Goal: Task Accomplishment & Management: Manage account settings

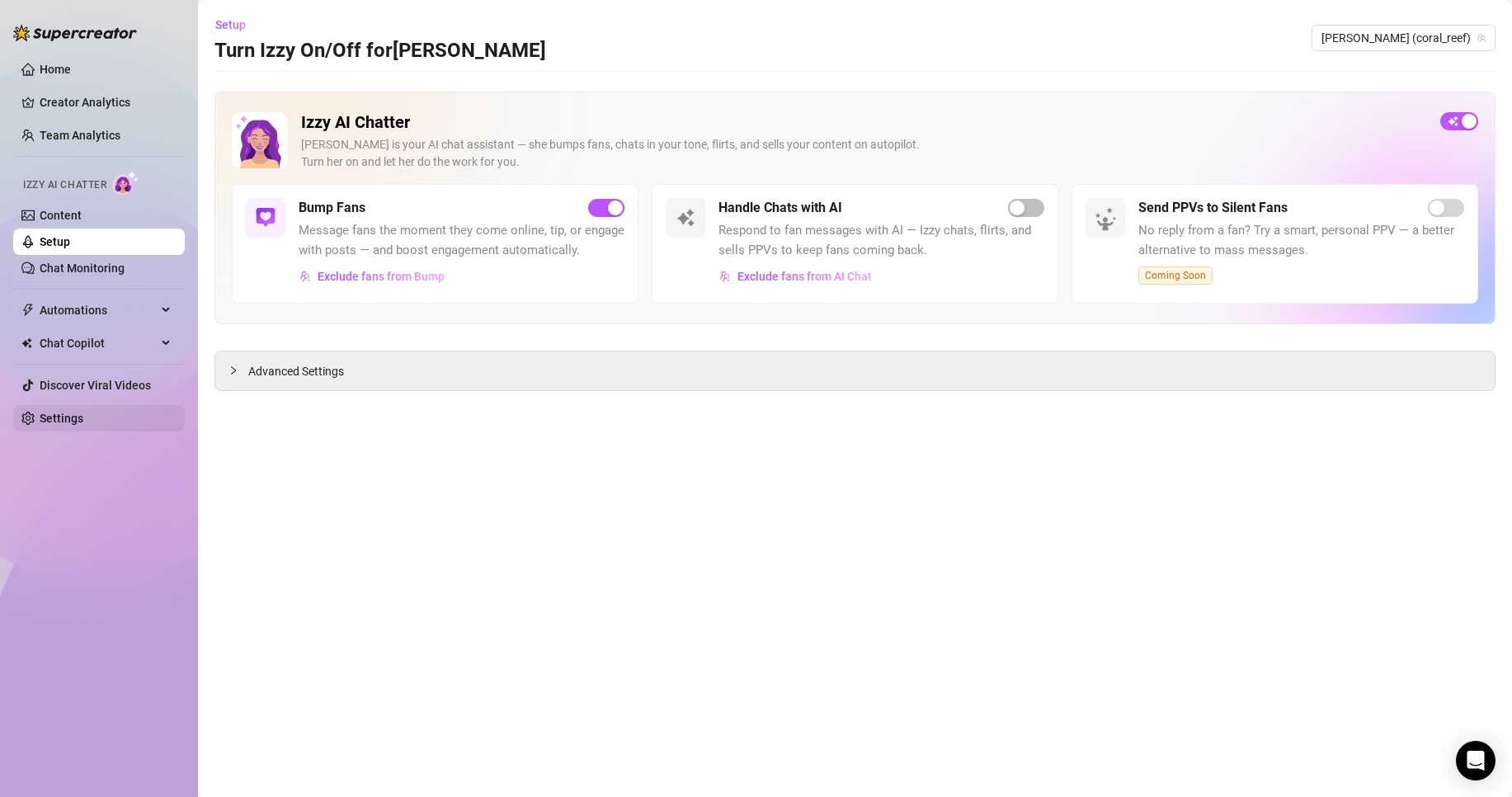
click at [83, 414] on link "Settings" at bounding box center [61, 418] width 44 height 13
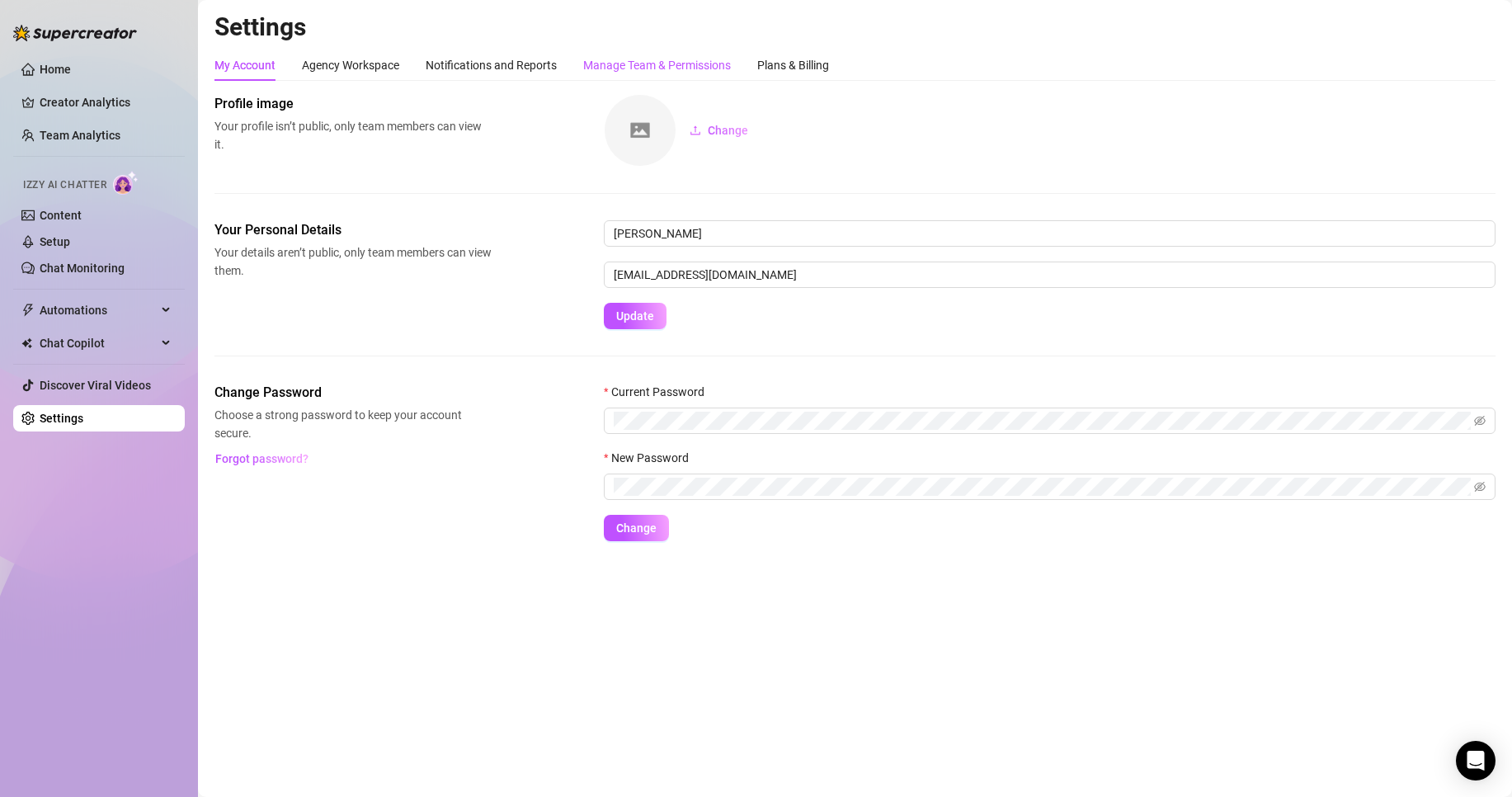
click at [628, 67] on div "Manage Team & Permissions" at bounding box center [657, 66] width 148 height 18
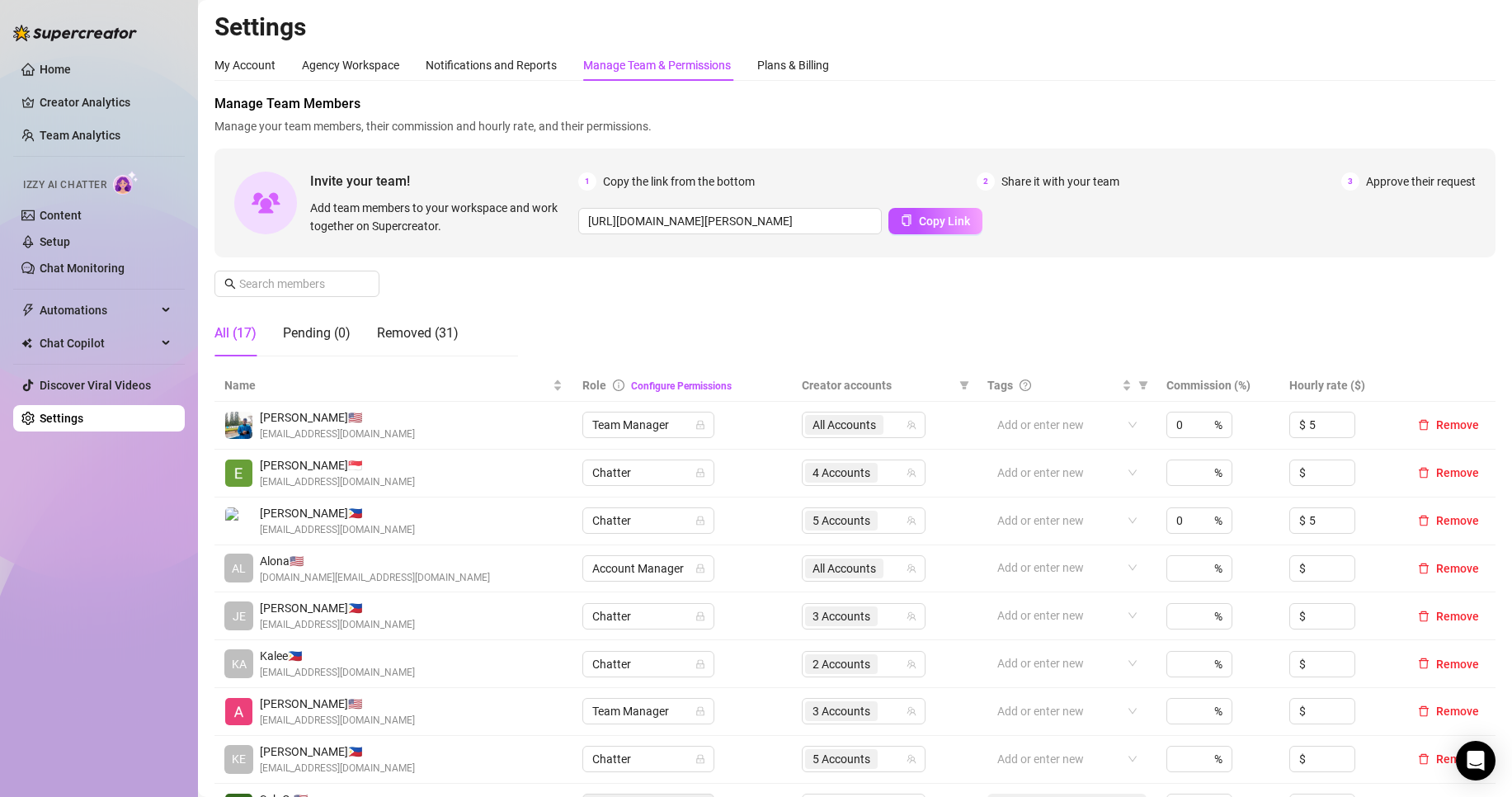
scroll to position [138, 0]
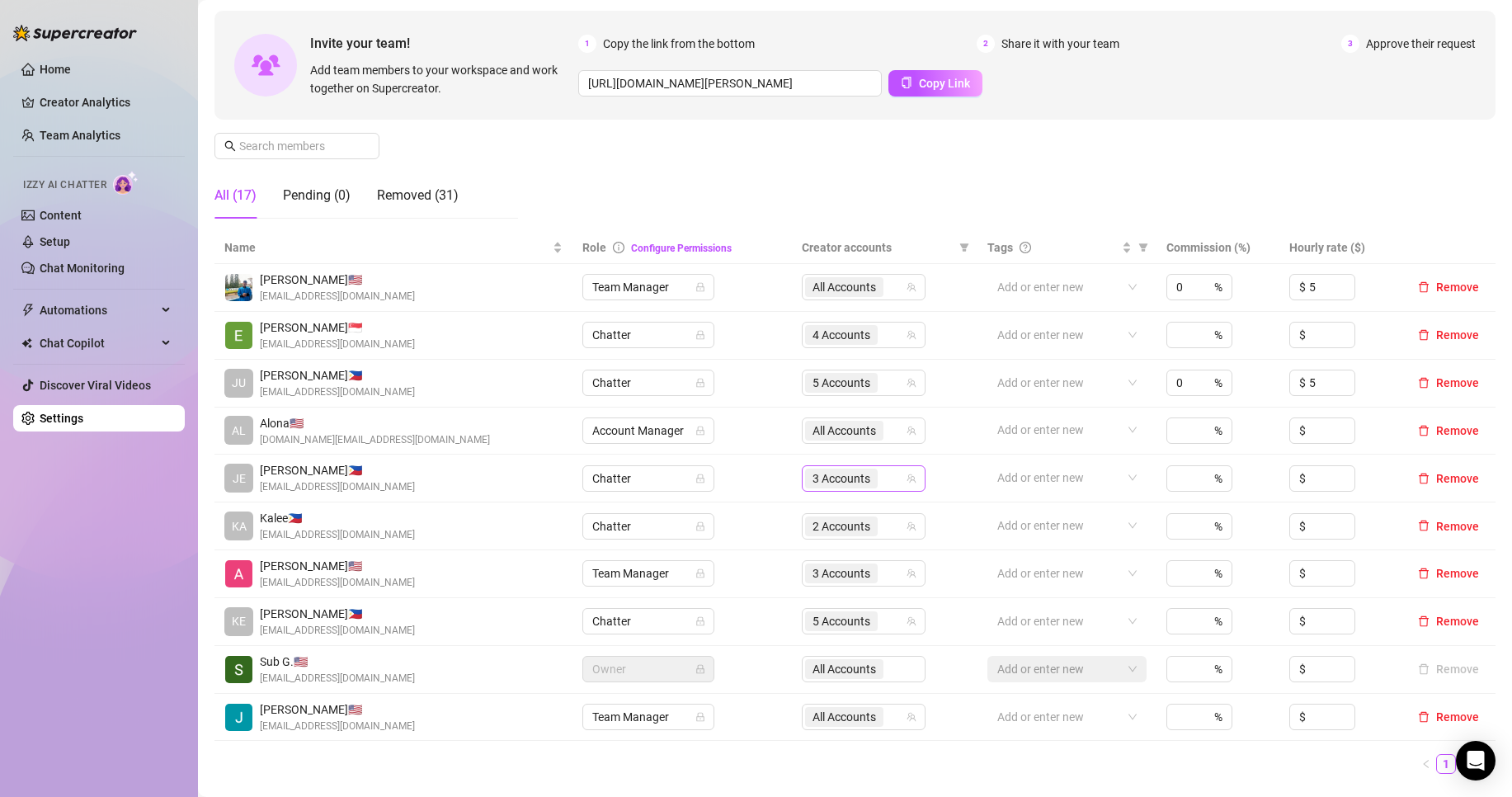
click at [846, 473] on span "3 Accounts" at bounding box center [841, 479] width 58 height 18
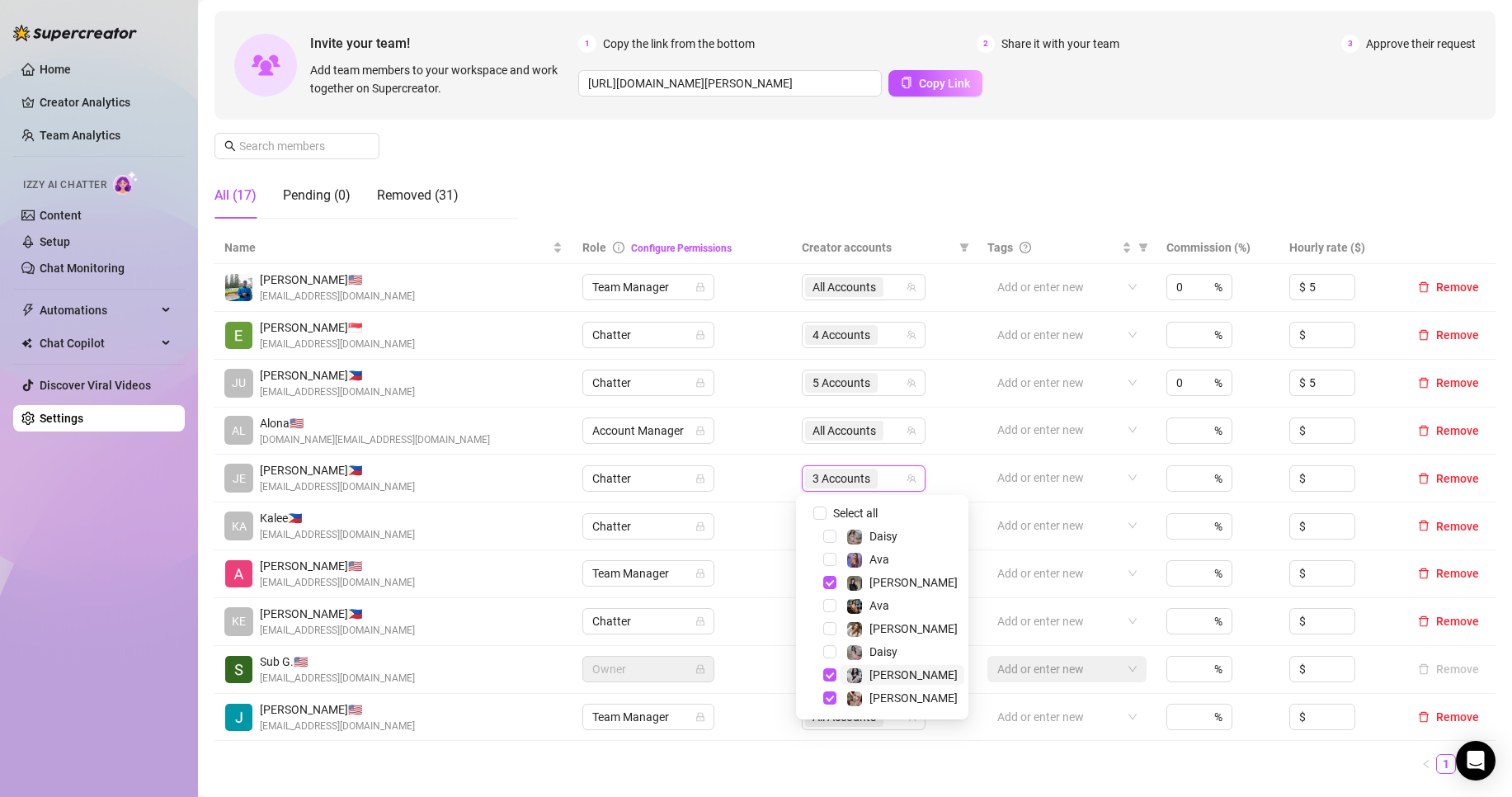
click at [900, 672] on span "[PERSON_NAME]" at bounding box center [902, 675] width 124 height 20
click at [959, 757] on ul "1 2" at bounding box center [855, 764] width 1281 height 20
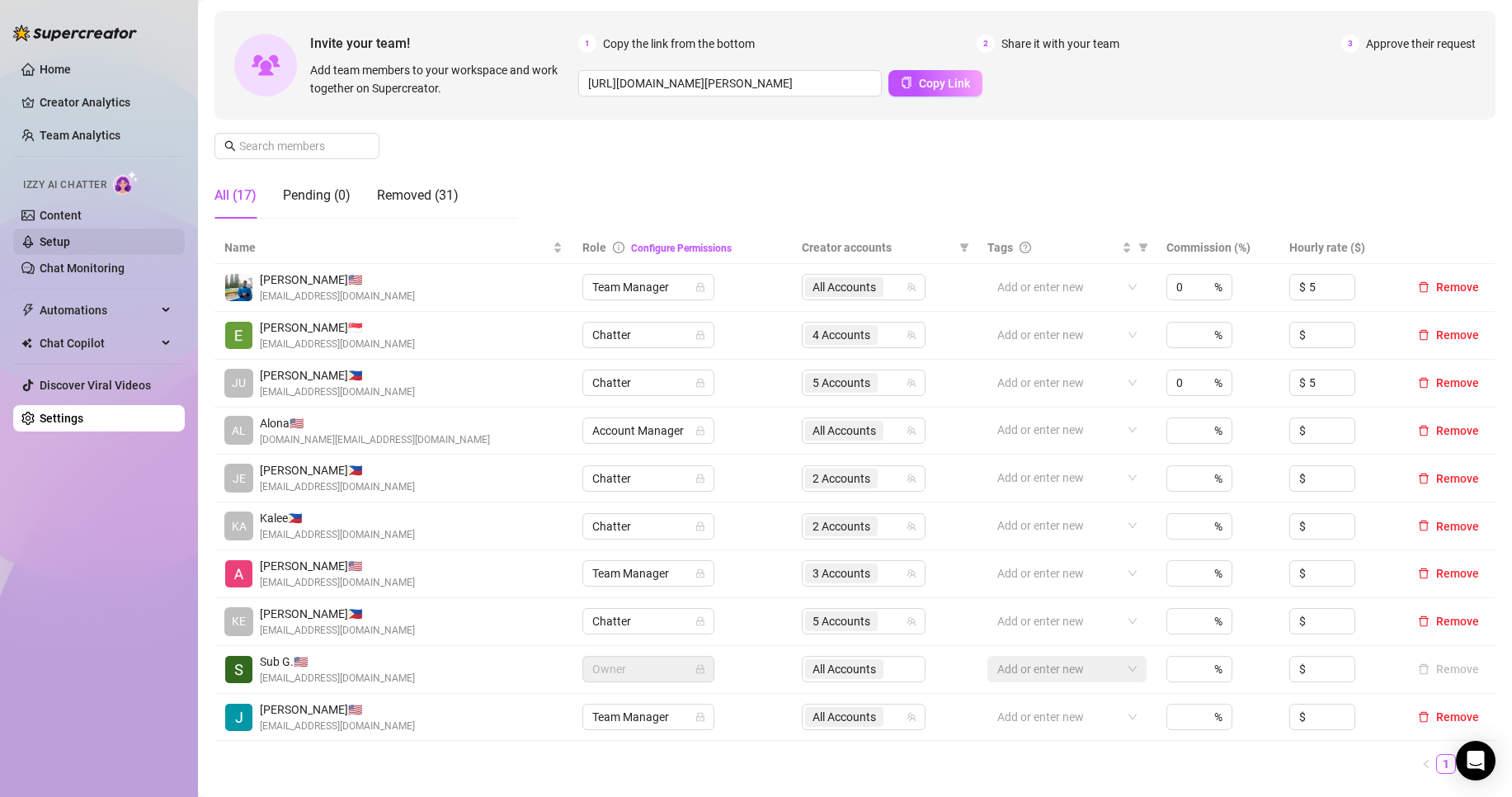
click at [70, 246] on link "Setup" at bounding box center [55, 242] width 31 height 13
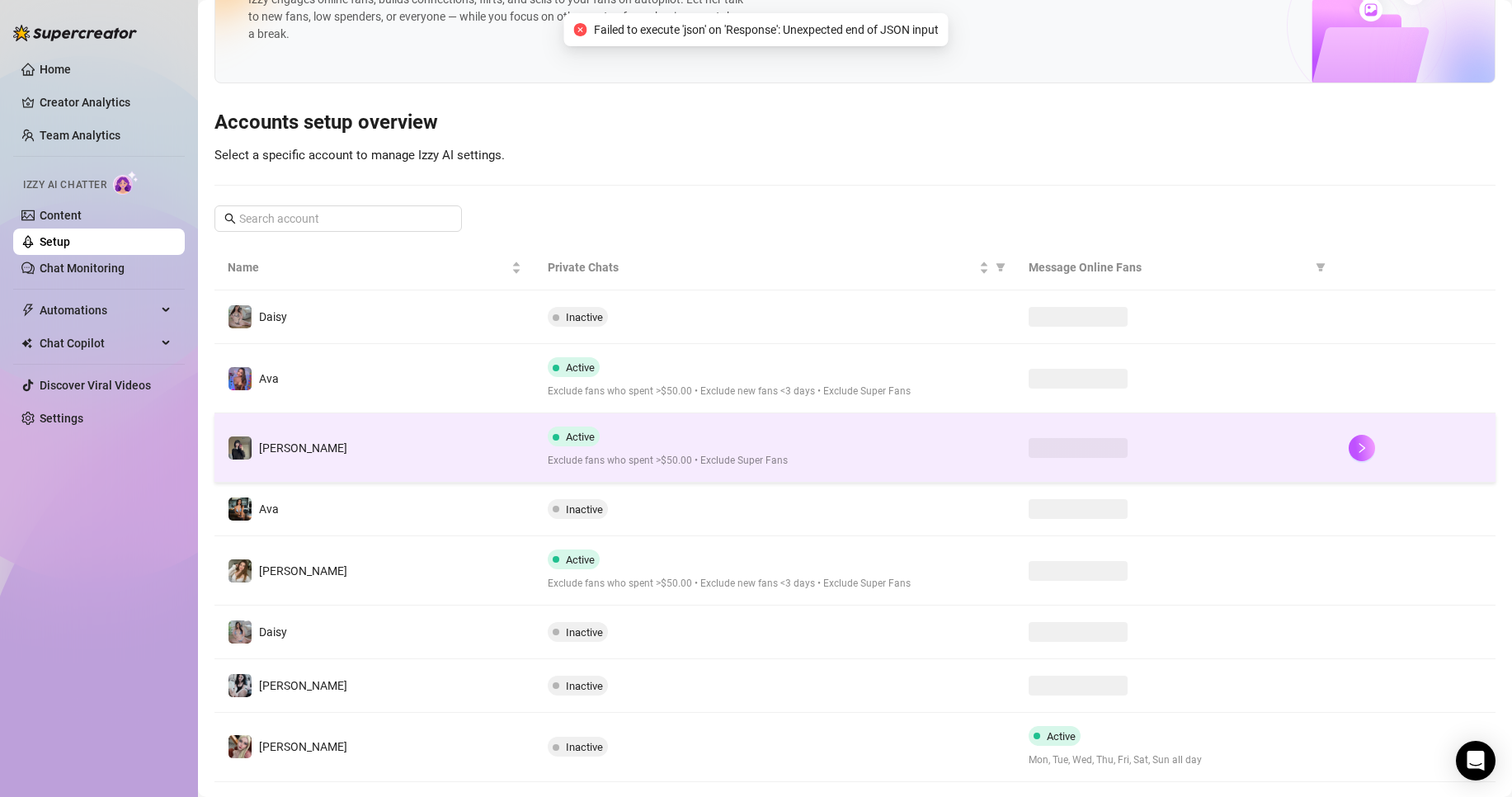
scroll to position [105, 0]
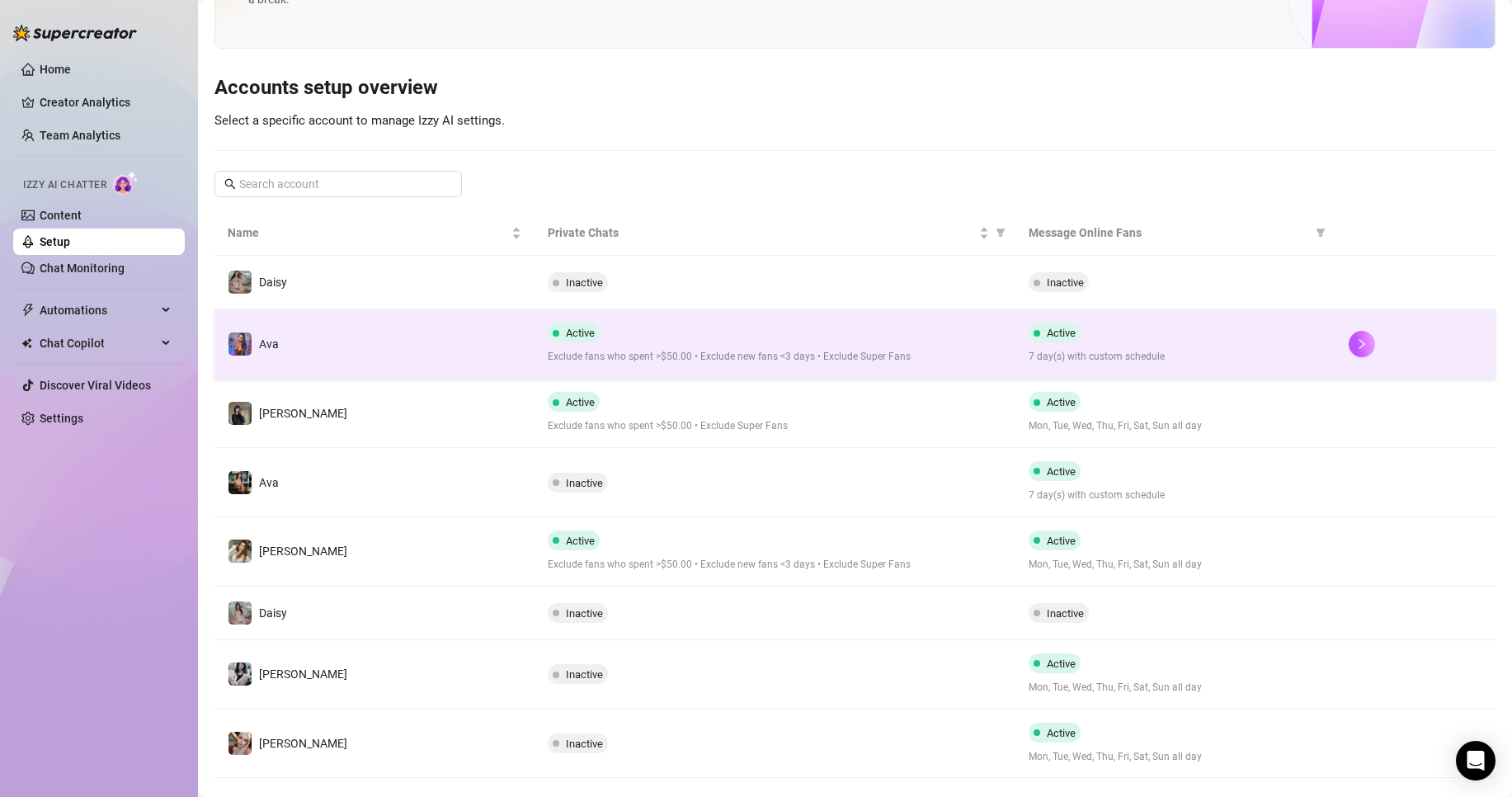
click at [755, 331] on div "Active Exclude fans who spent >$50.00 • Exclude new fans <3 days • Exclude Supe…" at bounding box center [774, 344] width 454 height 42
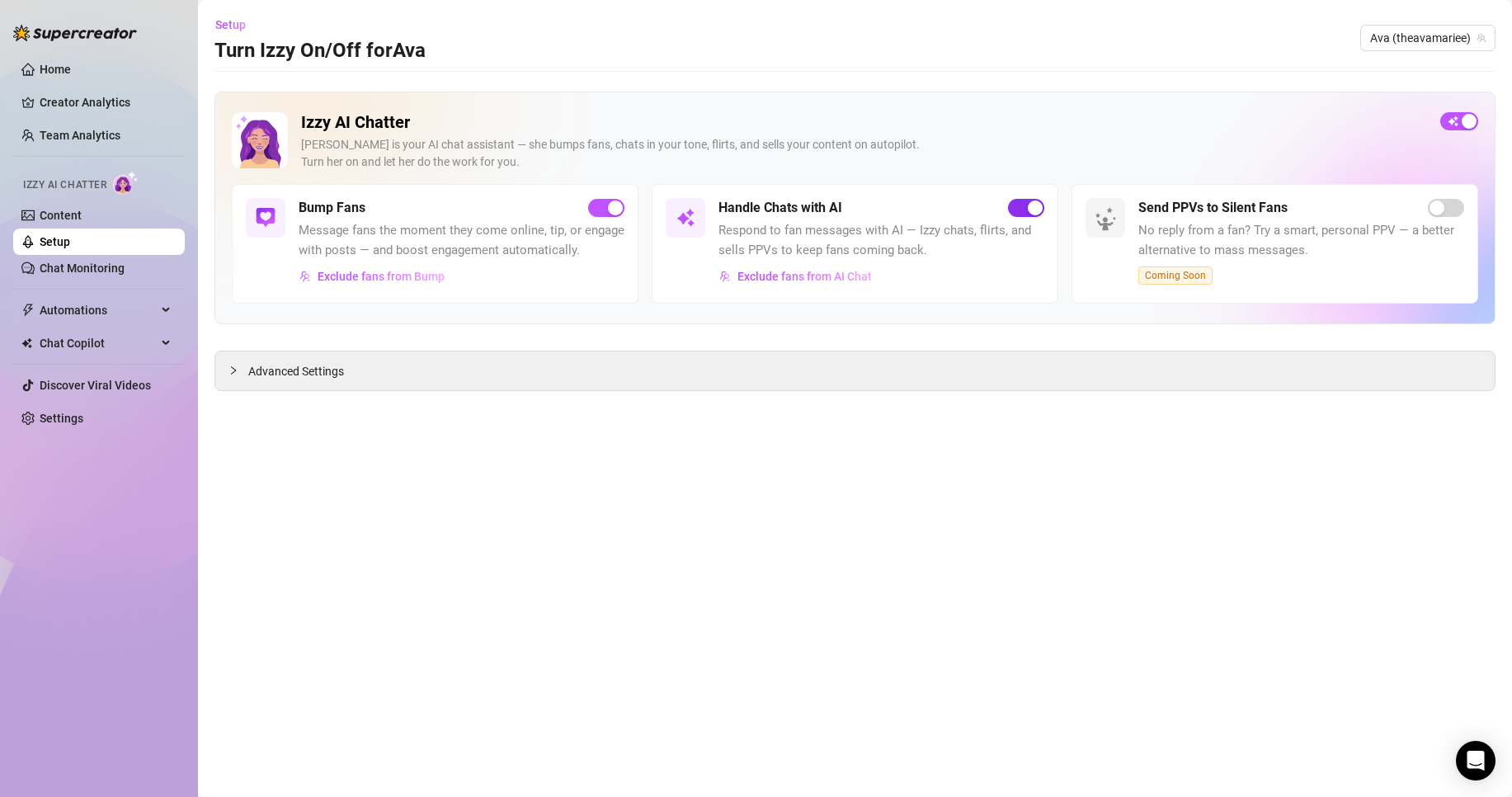
click at [1027, 202] on div "button" at bounding box center [1035, 208] width 15 height 15
